Goal: Information Seeking & Learning: Learn about a topic

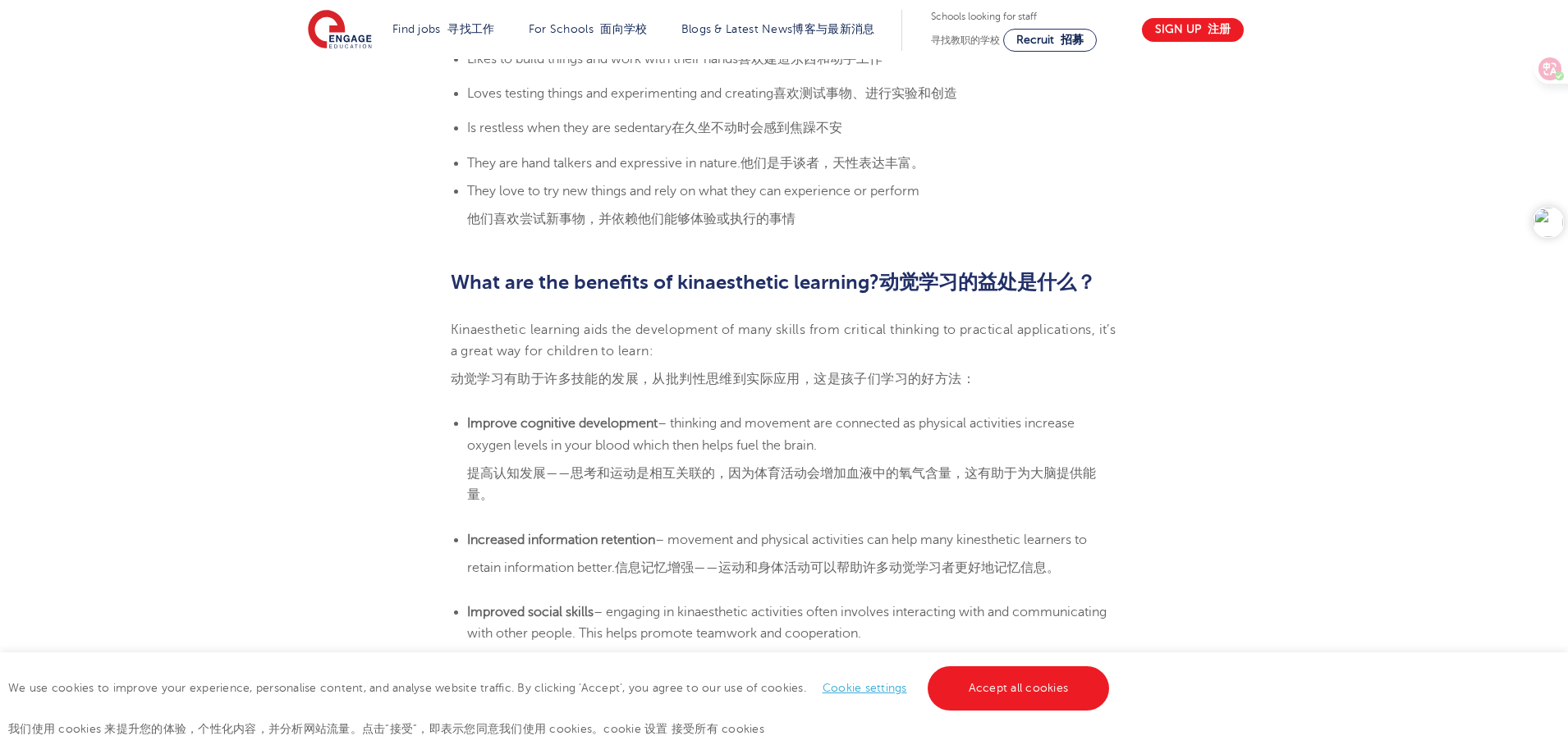
scroll to position [1564, 0]
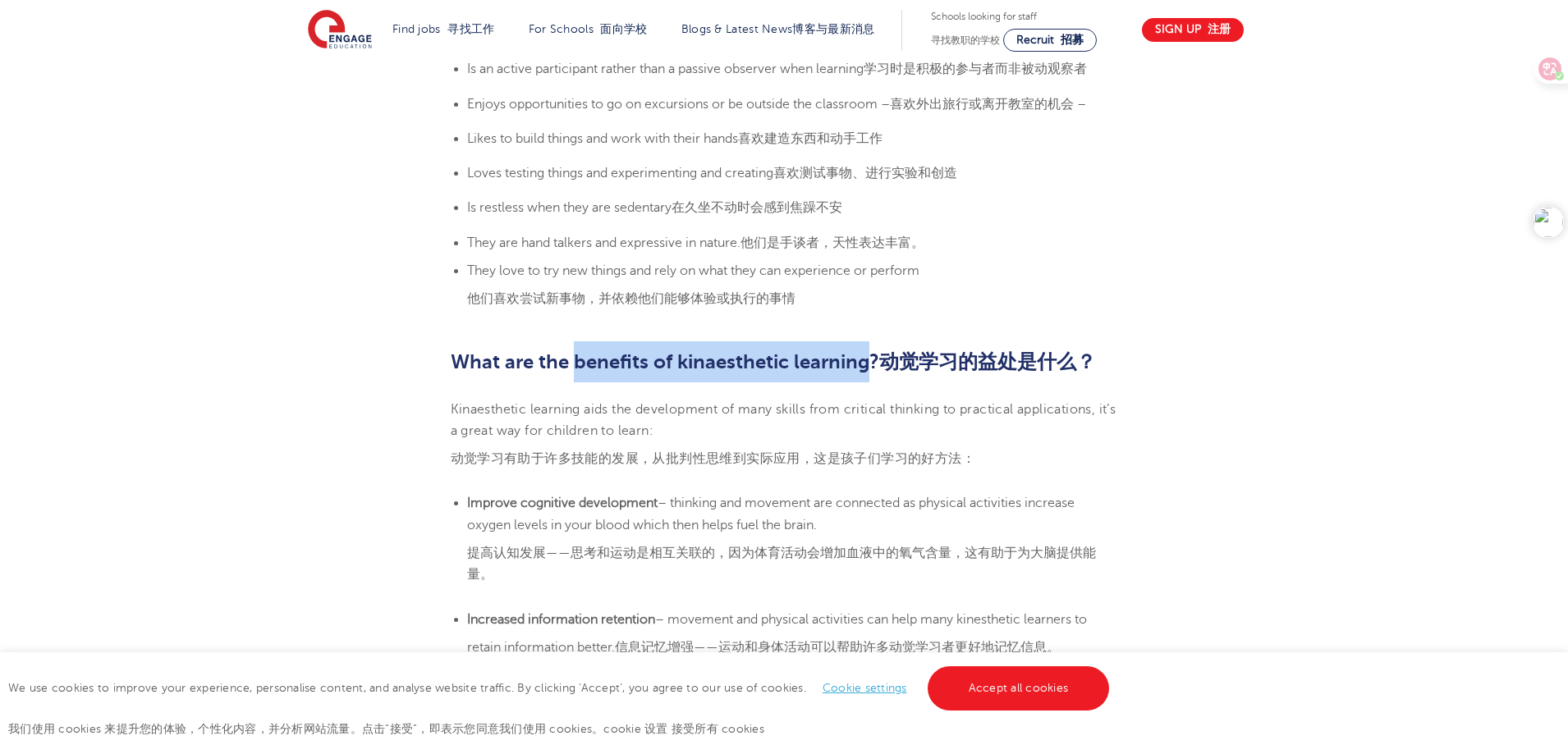
drag, startPoint x: 574, startPoint y: 366, endPoint x: 871, endPoint y: 372, distance: 297.1
click at [871, 372] on b "What are the benefits of kinaesthetic learning? 动觉学习的益处是什么？" at bounding box center [773, 362] width 645 height 23
copy b "benefits of kinaesthetic learning"
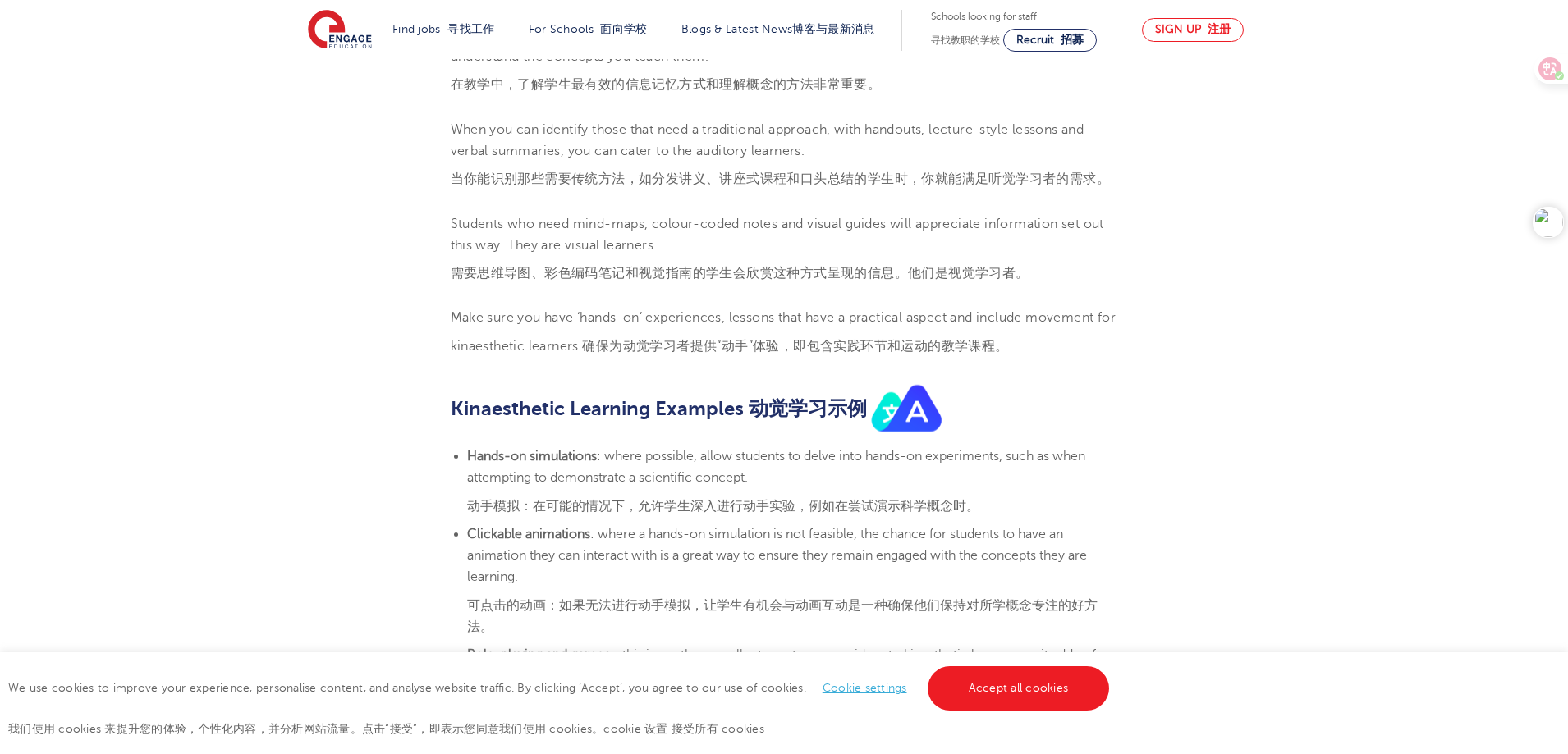
scroll to position [2385, 0]
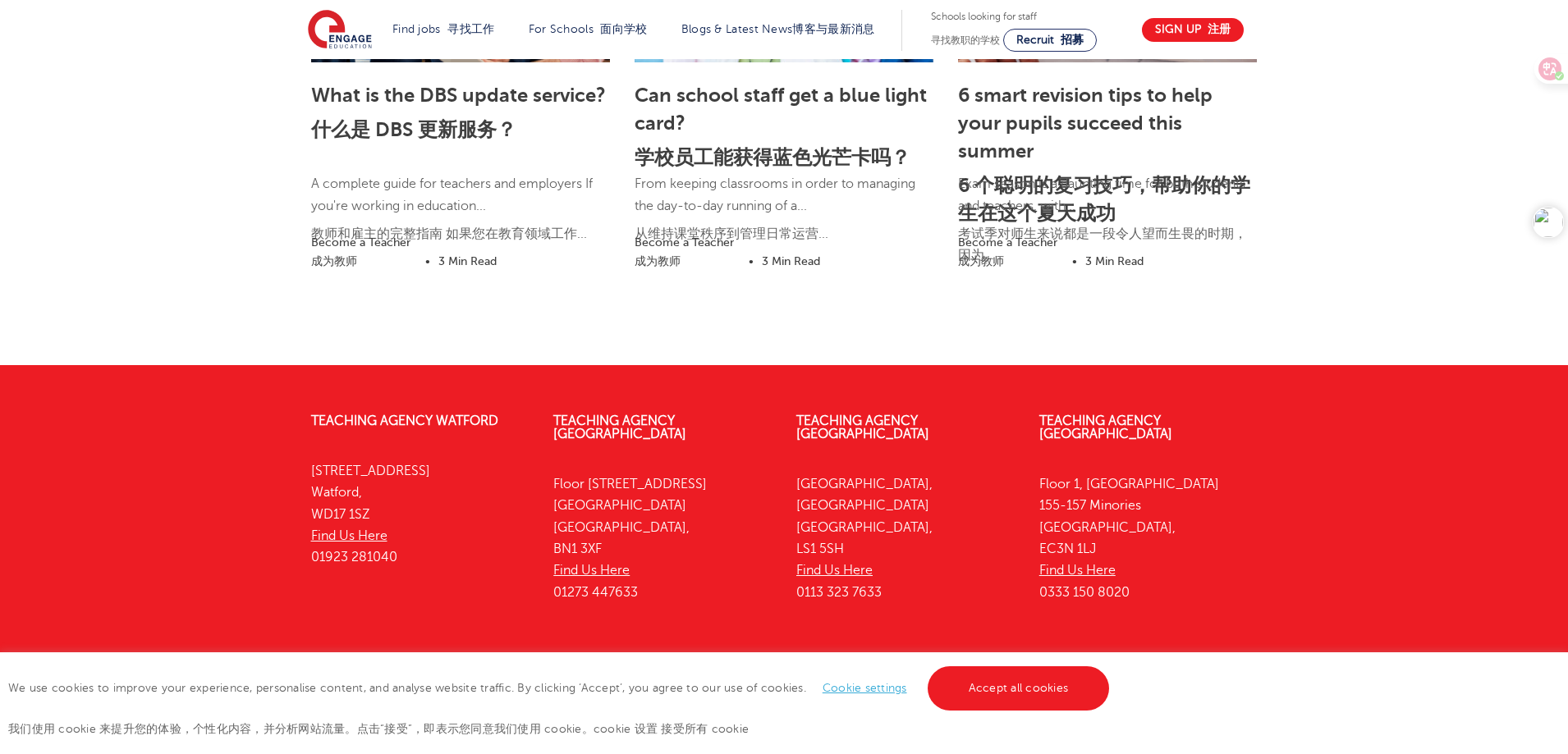
scroll to position [5241, 0]
